Goal: Task Accomplishment & Management: Manage account settings

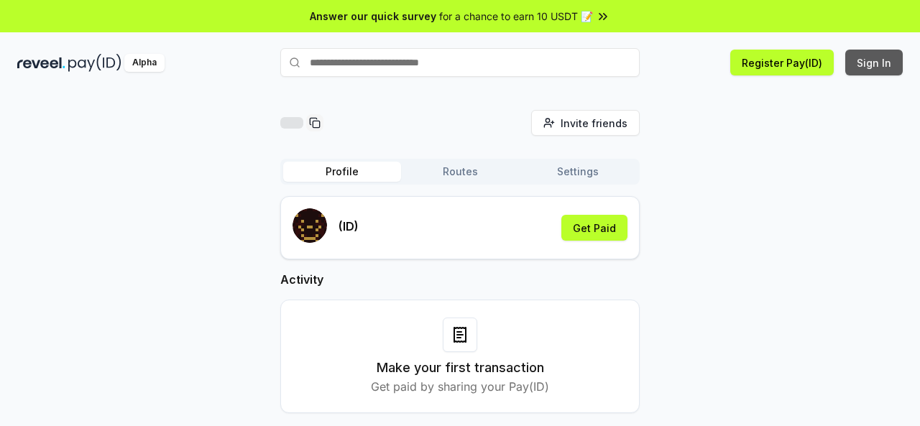
click at [874, 67] on button "Sign In" at bounding box center [873, 63] width 57 height 26
